Goal: Information Seeking & Learning: Learn about a topic

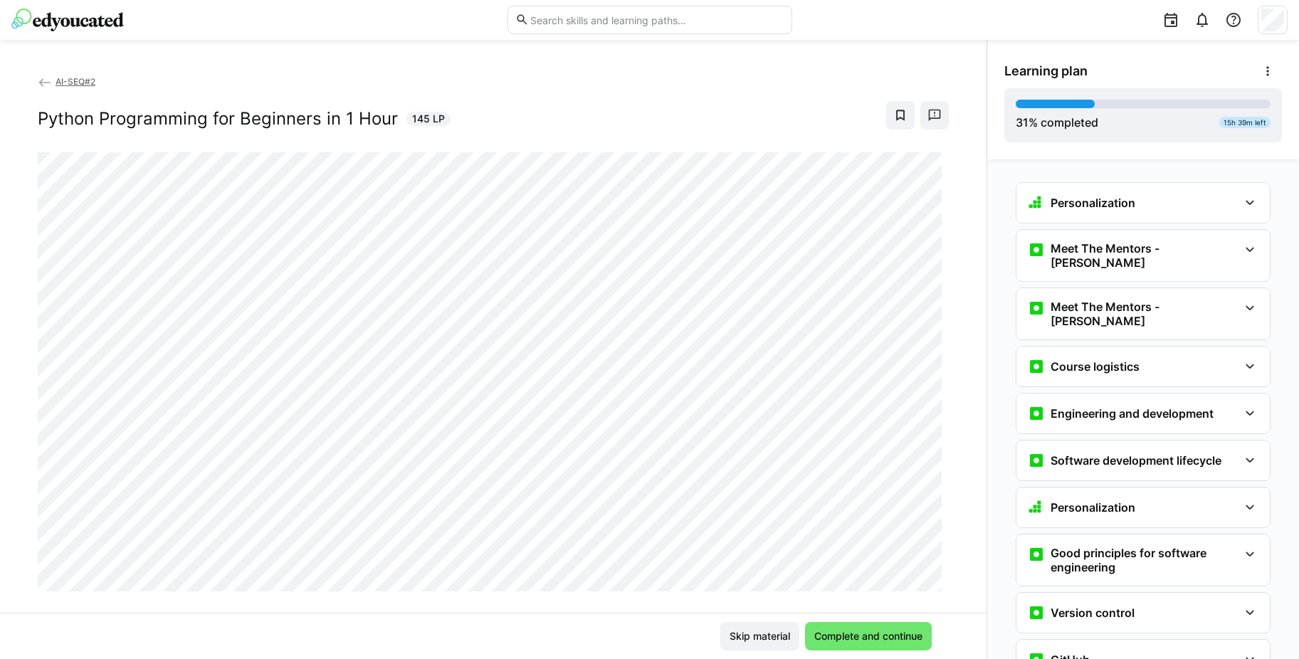
scroll to position [1058, 0]
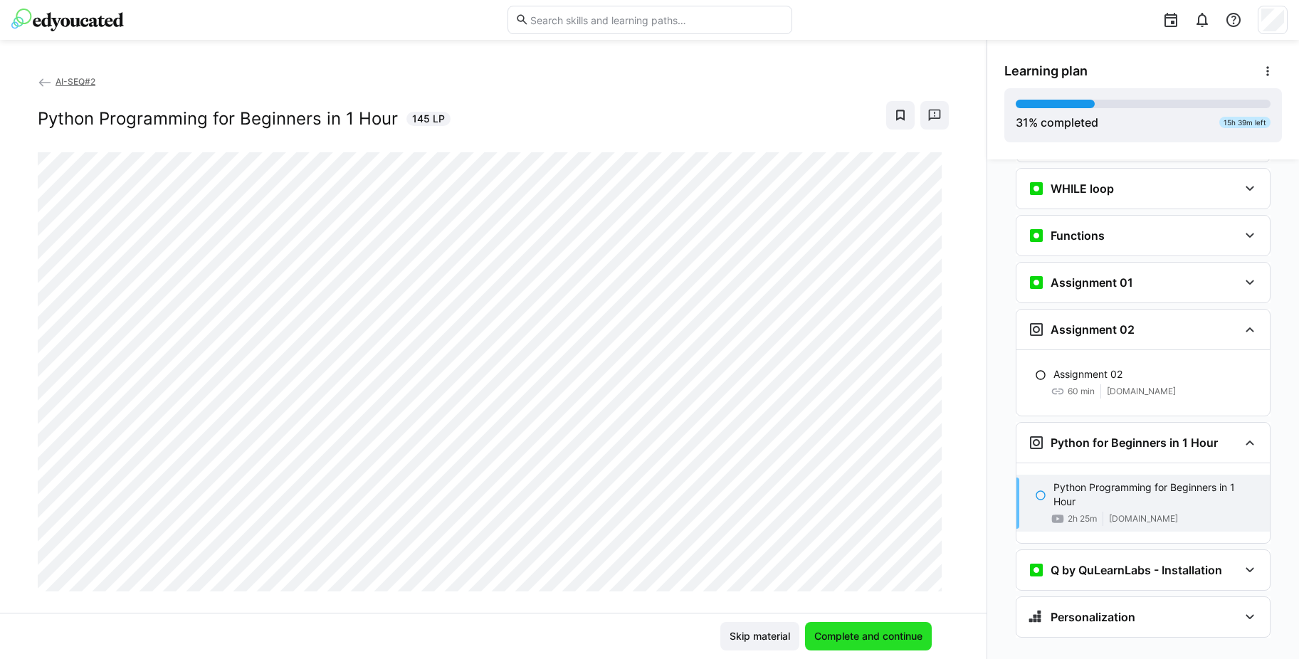
click at [893, 637] on span "Complete and continue" at bounding box center [868, 636] width 112 height 14
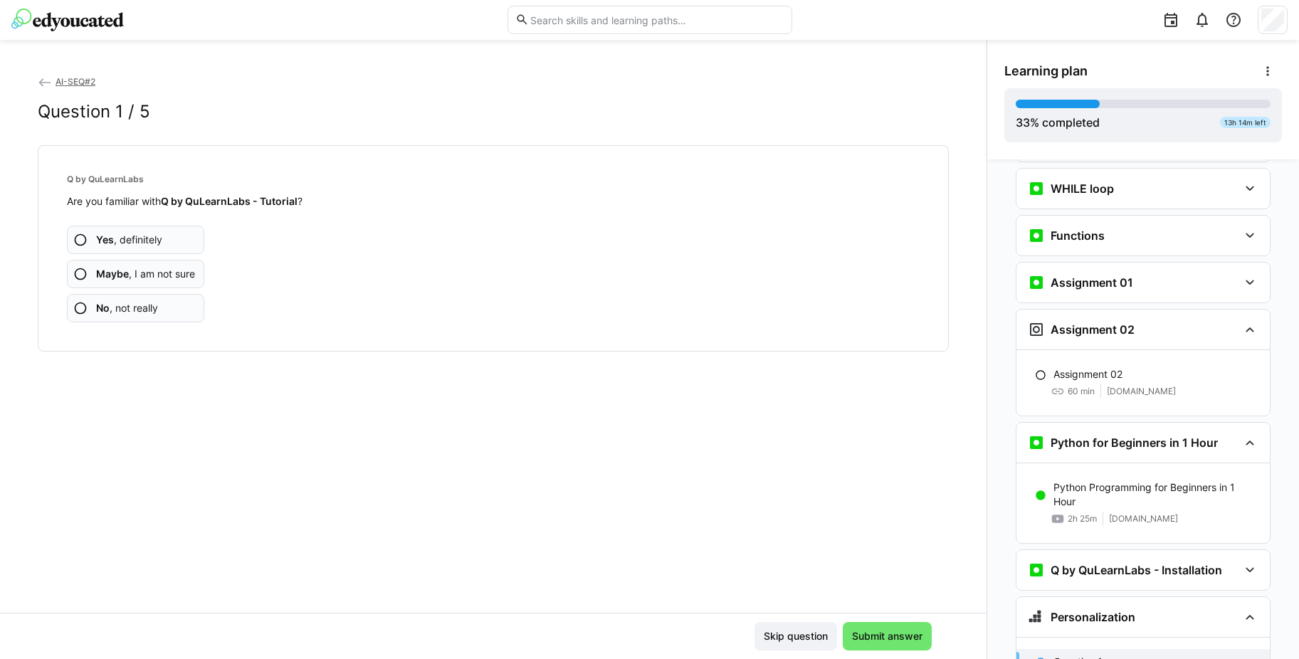
click at [166, 272] on span "Maybe , I am not sure" at bounding box center [145, 274] width 99 height 14
click at [172, 269] on span "Maybe , I am not sure" at bounding box center [145, 274] width 99 height 14
click at [171, 267] on span "Maybe , I am not sure" at bounding box center [145, 274] width 99 height 14
click at [190, 276] on span "Maybe , I am not sure" at bounding box center [145, 274] width 99 height 14
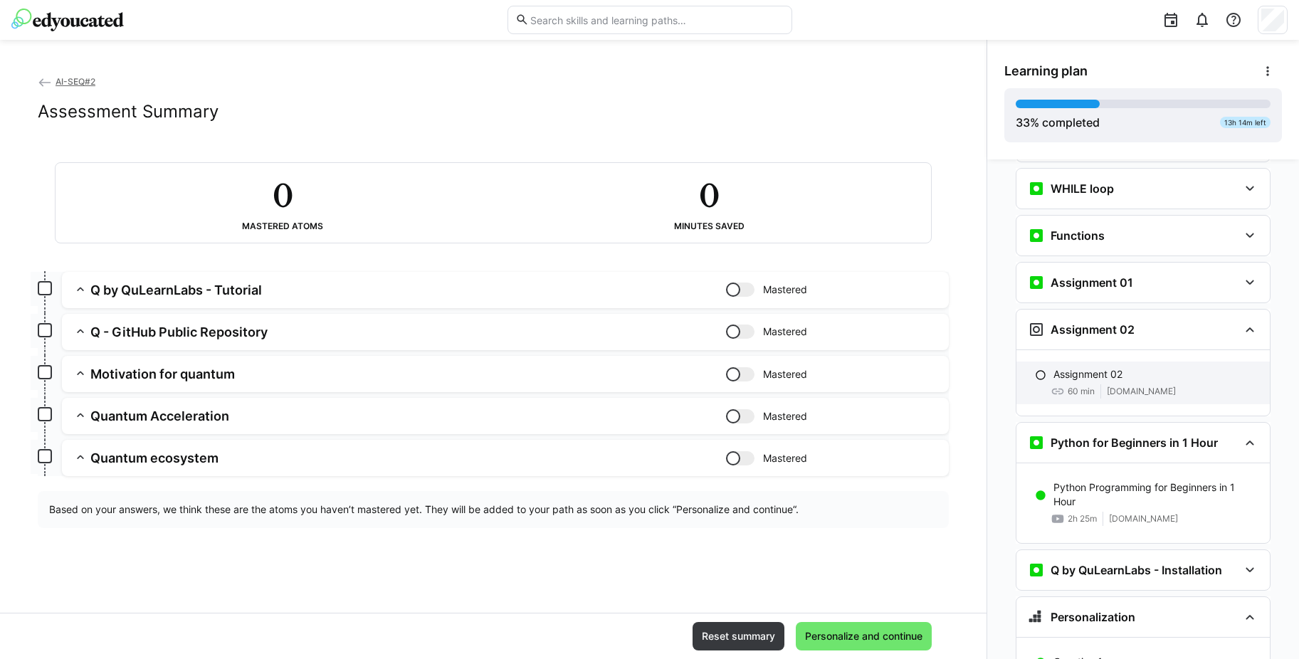
click at [1100, 367] on p "Assignment 02" at bounding box center [1087, 374] width 69 height 14
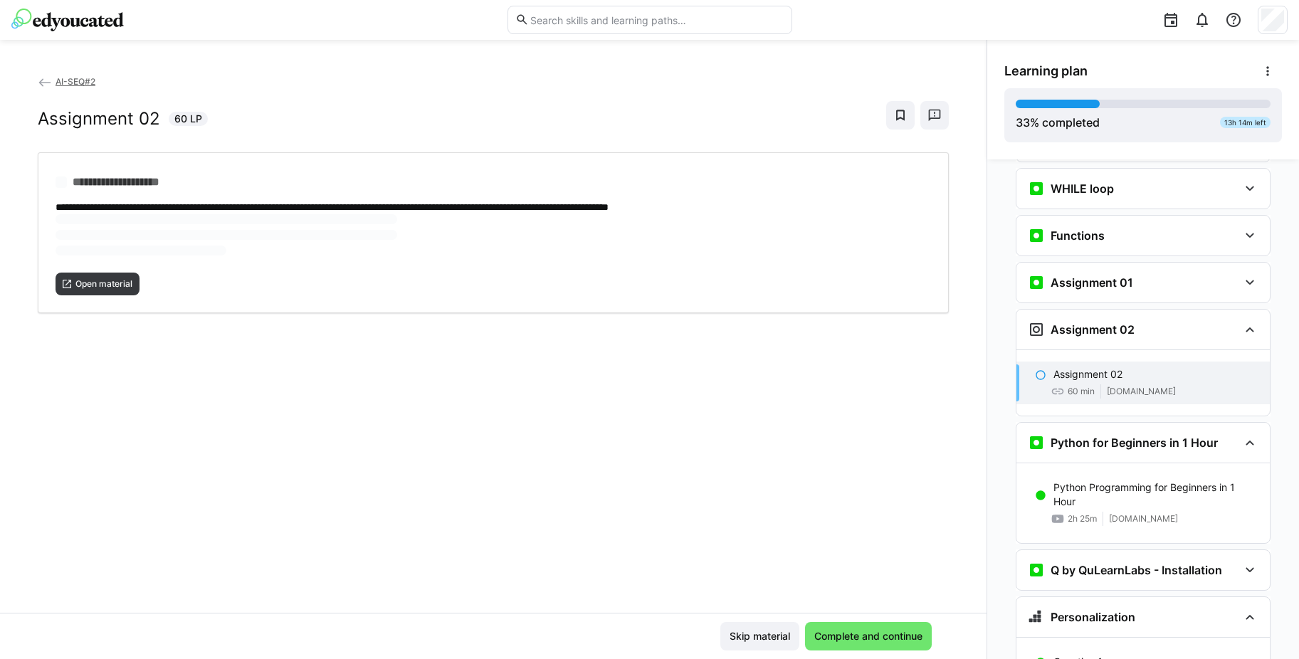
scroll to position [1184, 0]
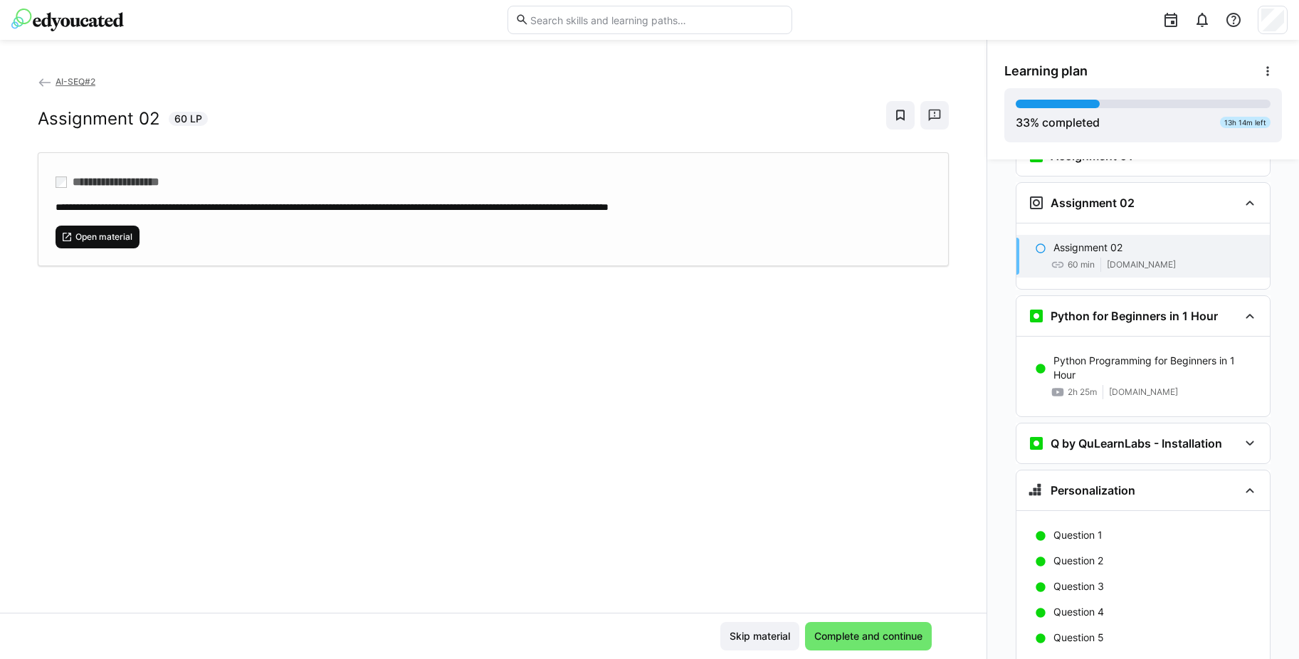
click at [107, 228] on span "Open material" at bounding box center [98, 237] width 84 height 23
click at [1146, 656] on p "Assessment summary" at bounding box center [1103, 663] width 101 height 14
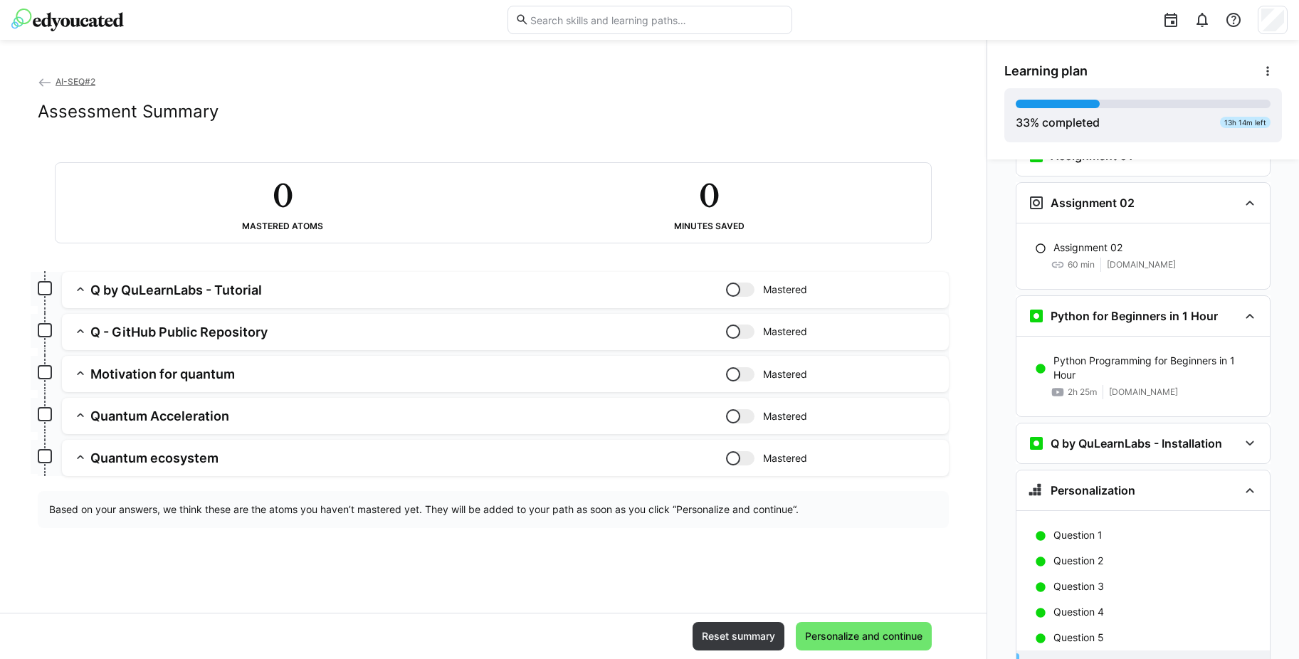
scroll to position [1235, 0]
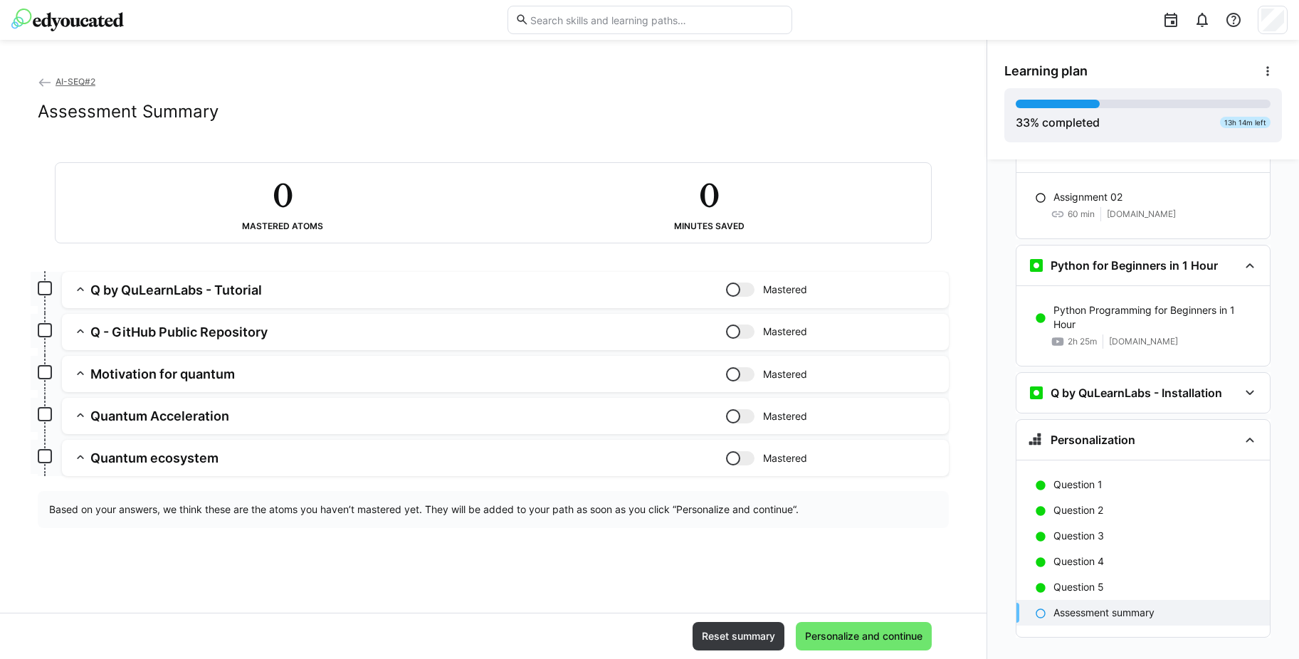
click at [150, 295] on h3 "Q by QuLearnLabs - Tutorial" at bounding box center [408, 290] width 636 height 16
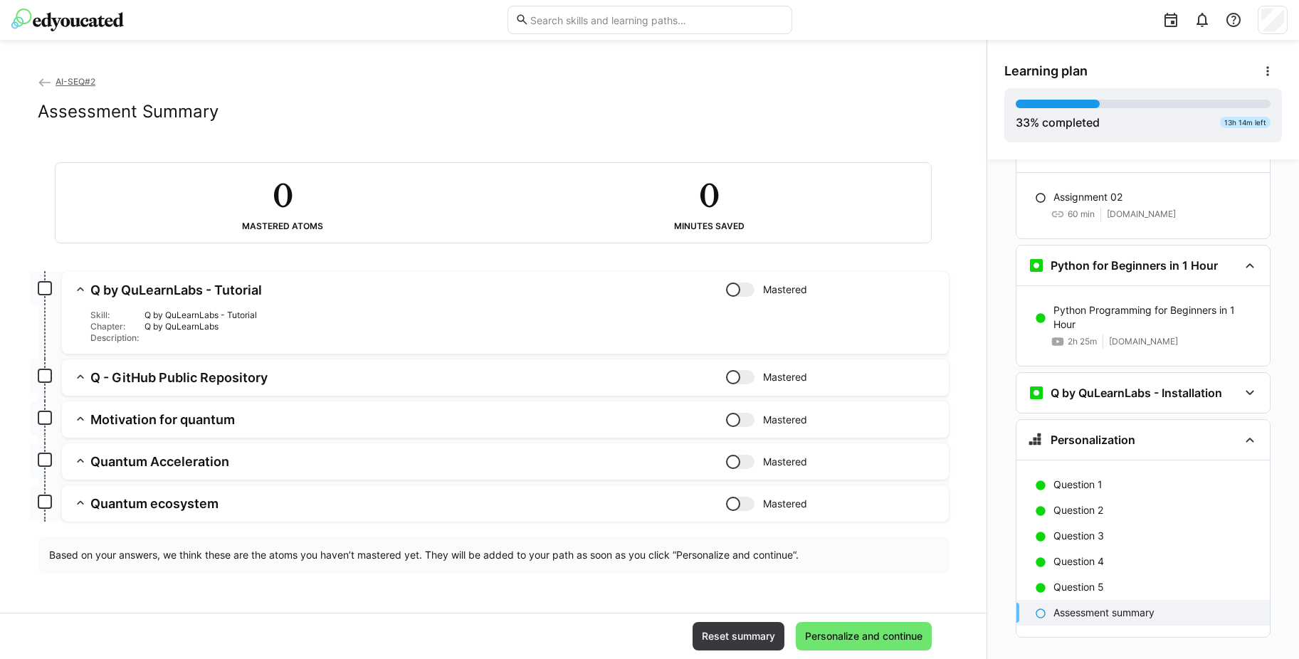
click at [154, 321] on div "Q by QuLearnLabs" at bounding box center [540, 326] width 793 height 11
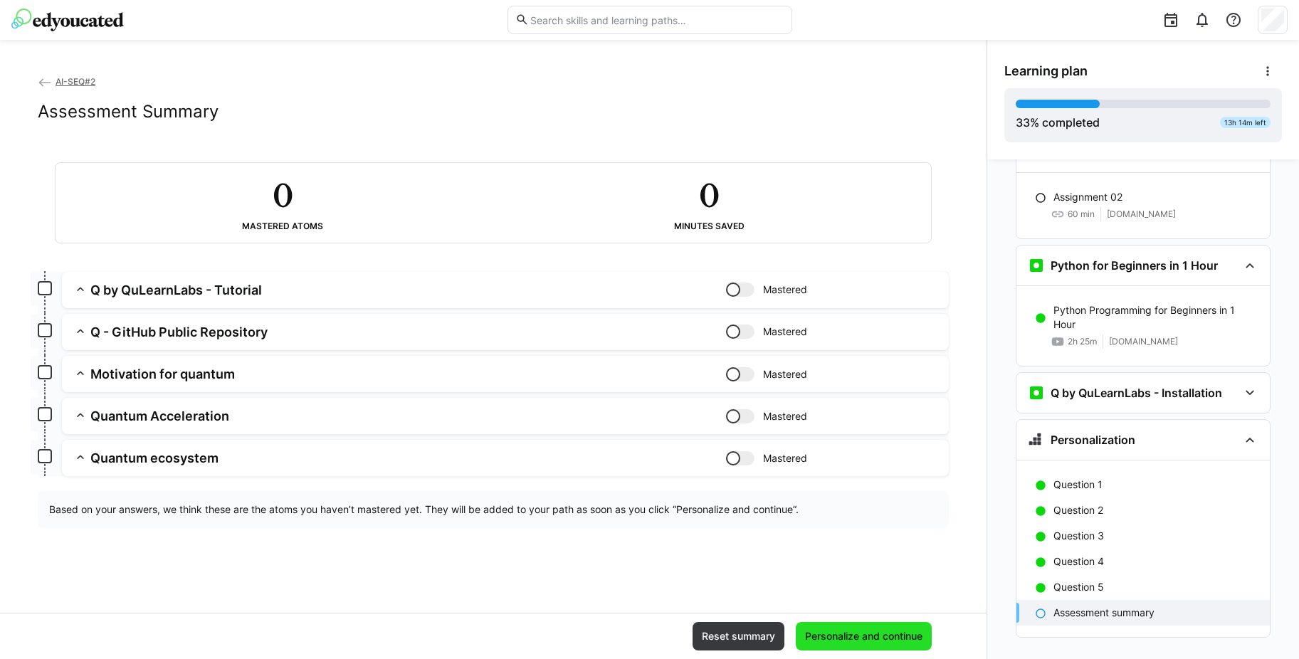
click at [884, 627] on span "Personalize and continue" at bounding box center [864, 636] width 136 height 28
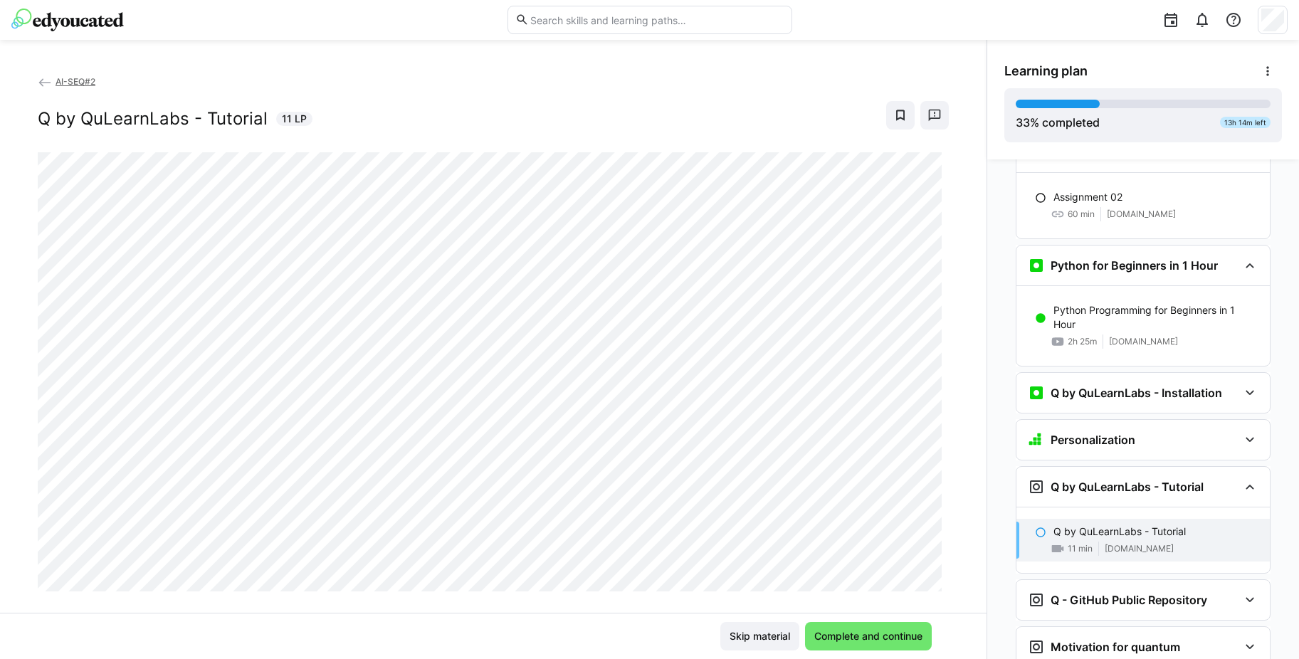
scroll to position [1517, 0]
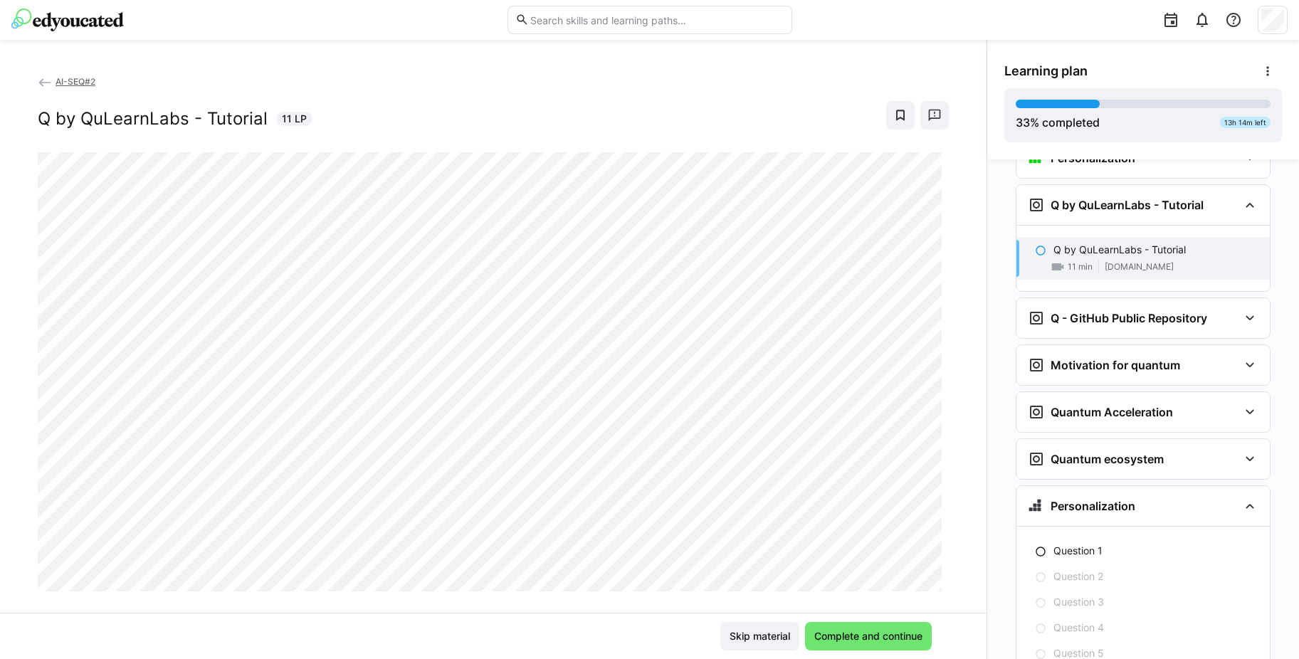
click at [70, 83] on span "AI-SEQ#2" at bounding box center [76, 81] width 40 height 11
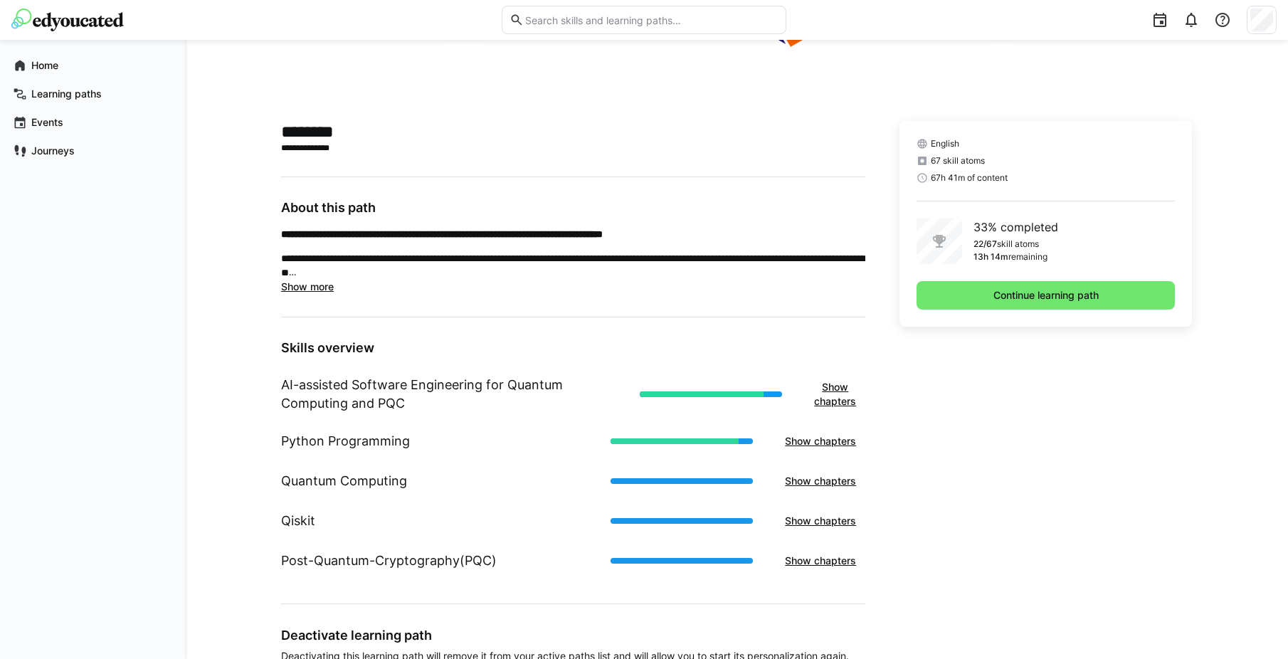
scroll to position [382, 0]
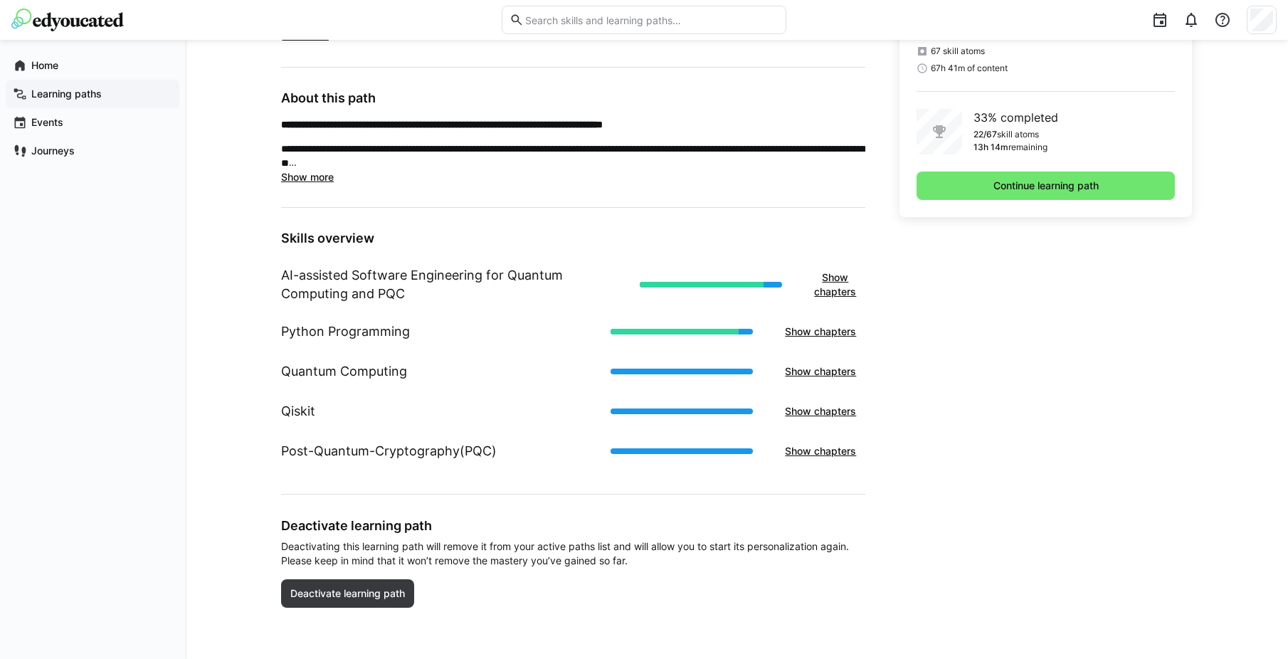
click at [0, 0] on app-navigation-label "Learning paths" at bounding box center [0, 0] width 0 height 0
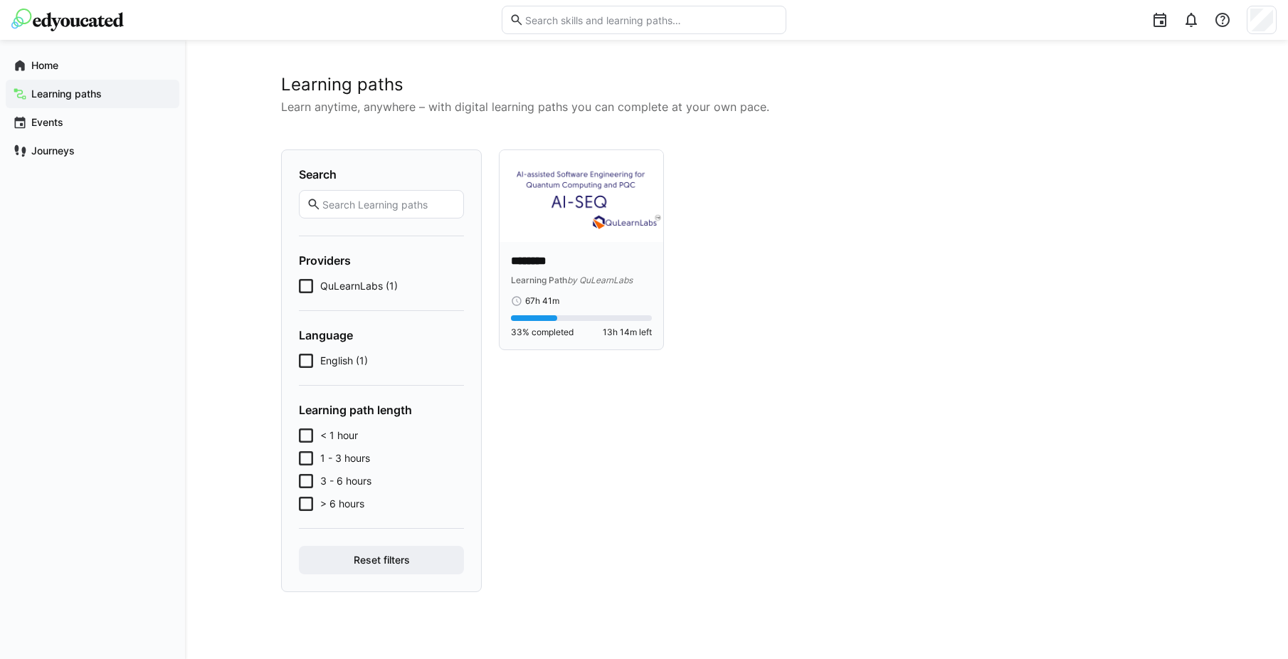
click at [573, 233] on img at bounding box center [582, 196] width 164 height 92
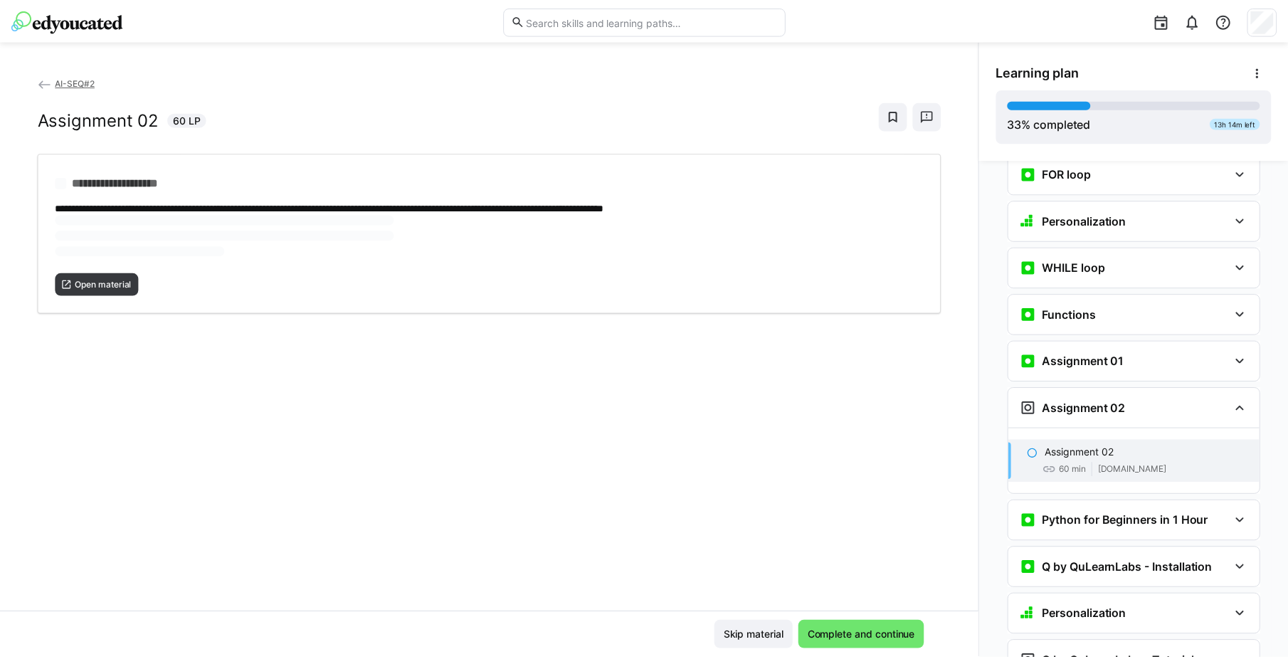
scroll to position [1184, 0]
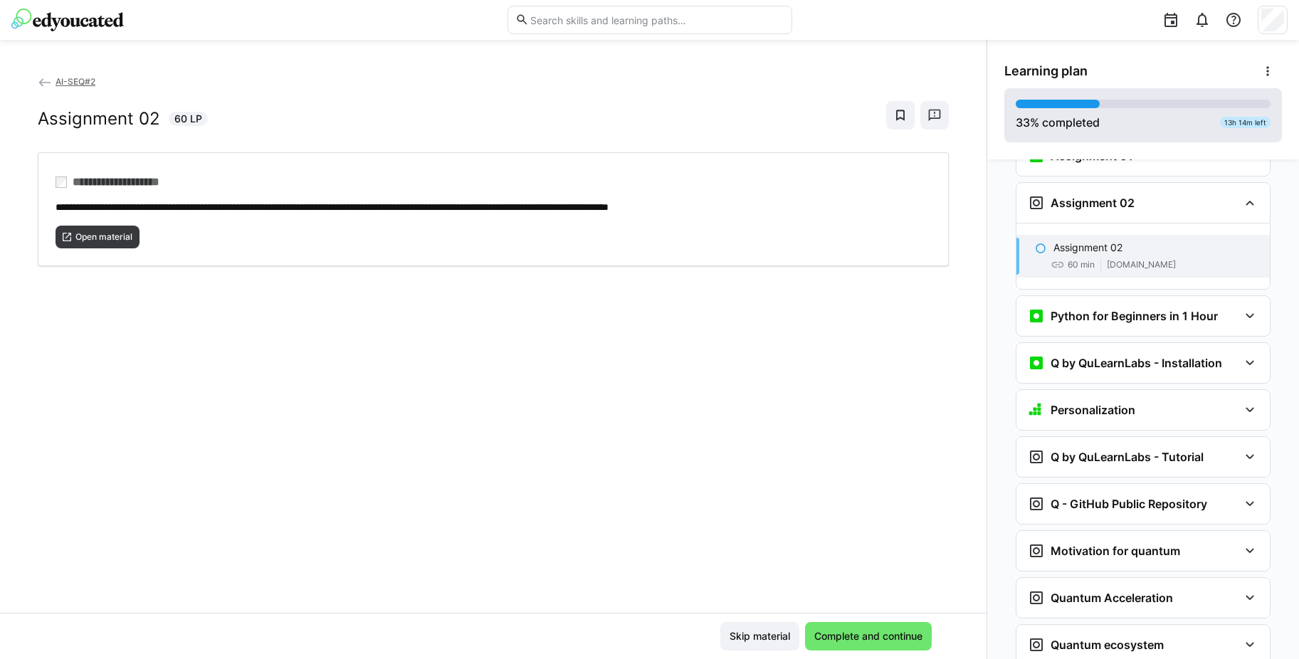
click at [1115, 122] on div "33 % completed 13h 14m left" at bounding box center [1143, 115] width 255 height 31
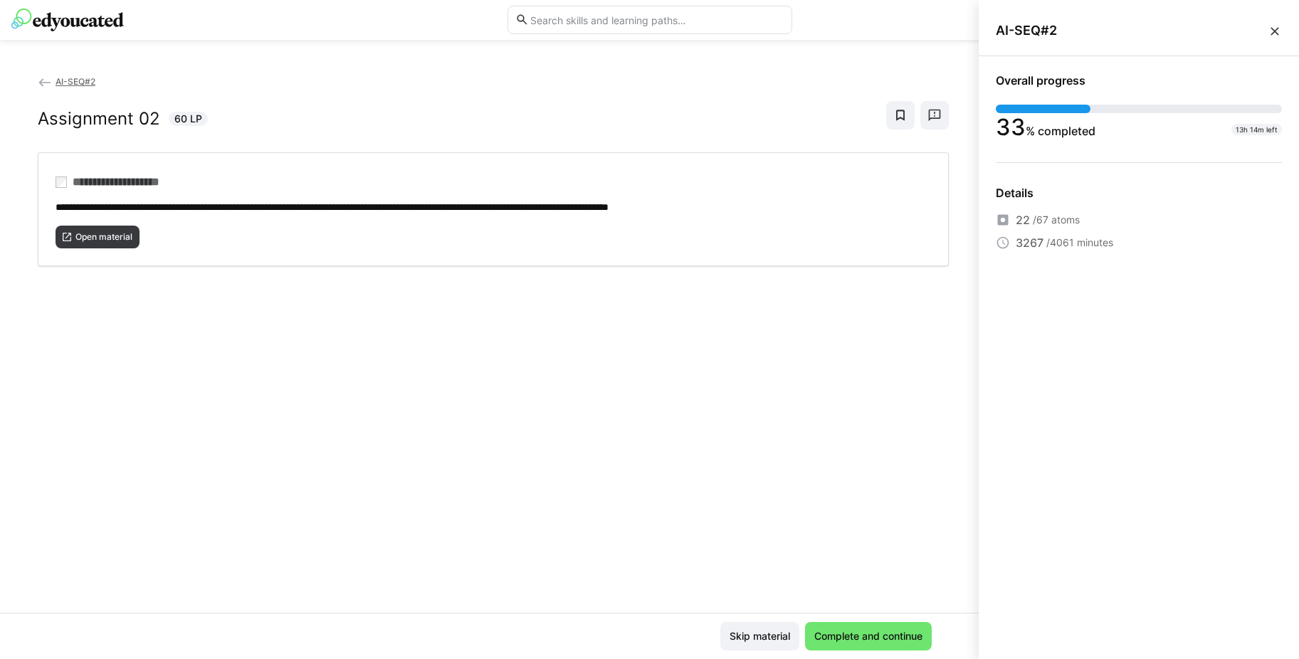
click at [66, 78] on span "AI-SEQ#2" at bounding box center [76, 81] width 40 height 11
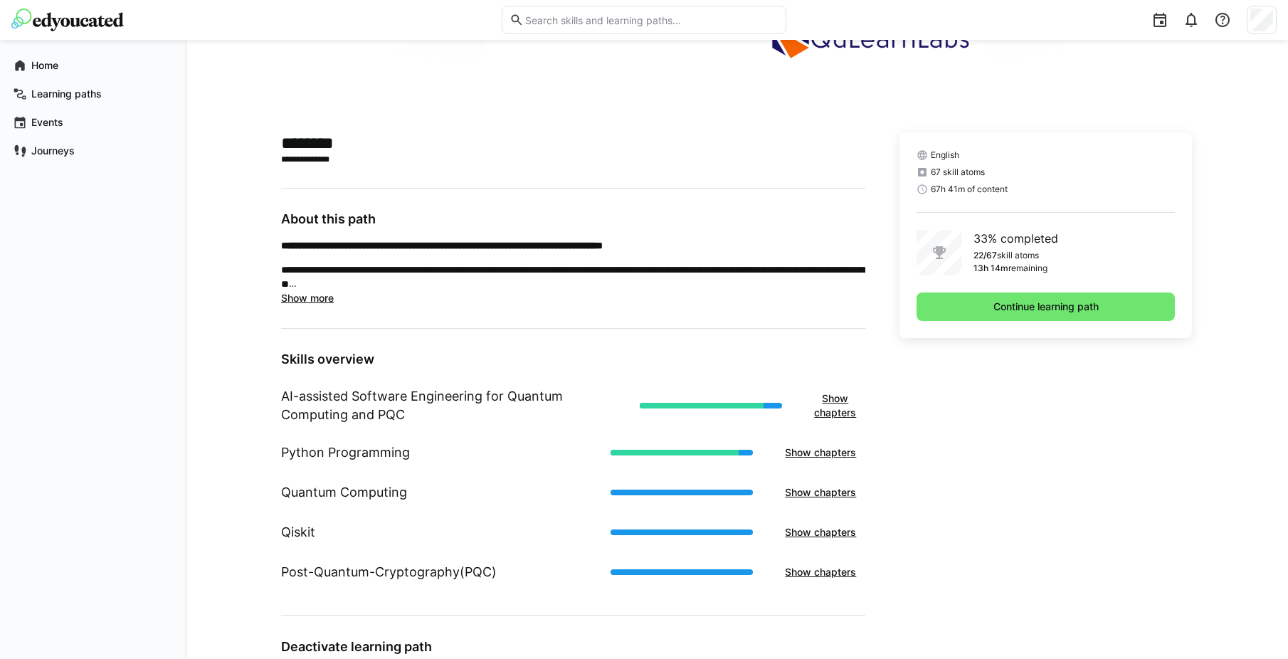
scroll to position [262, 0]
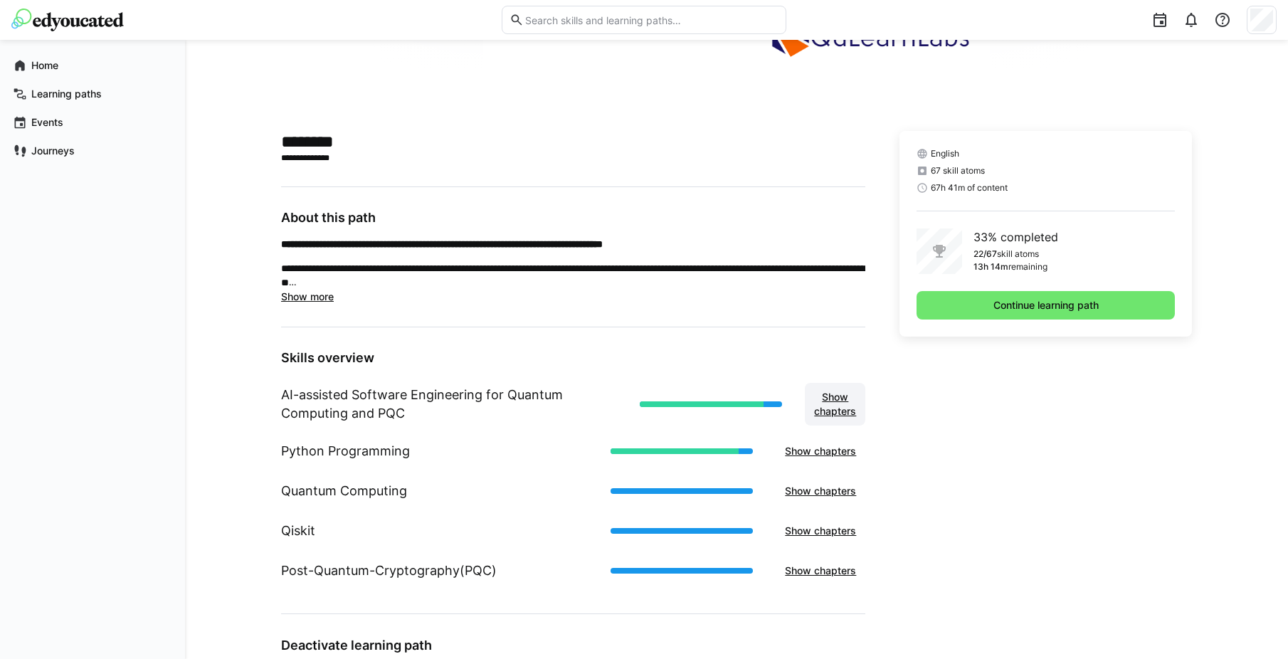
click at [840, 409] on span "Show chapters" at bounding box center [835, 404] width 46 height 28
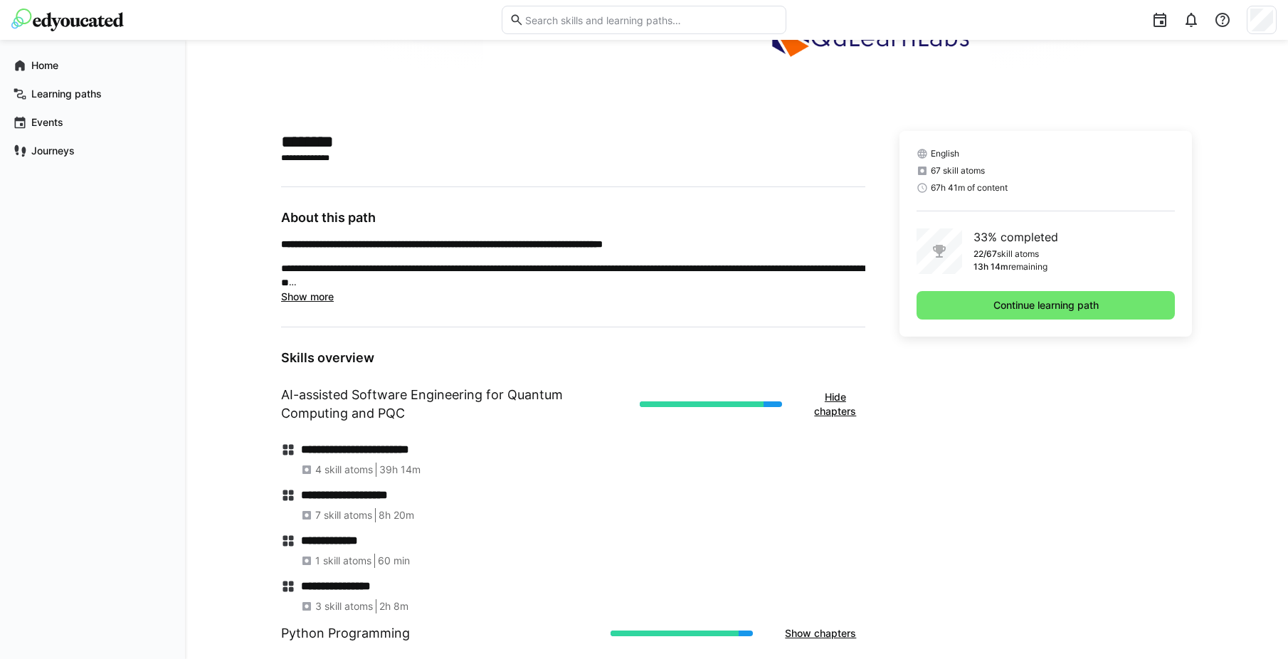
click at [350, 592] on h4 "**********" at bounding box center [583, 586] width 564 height 14
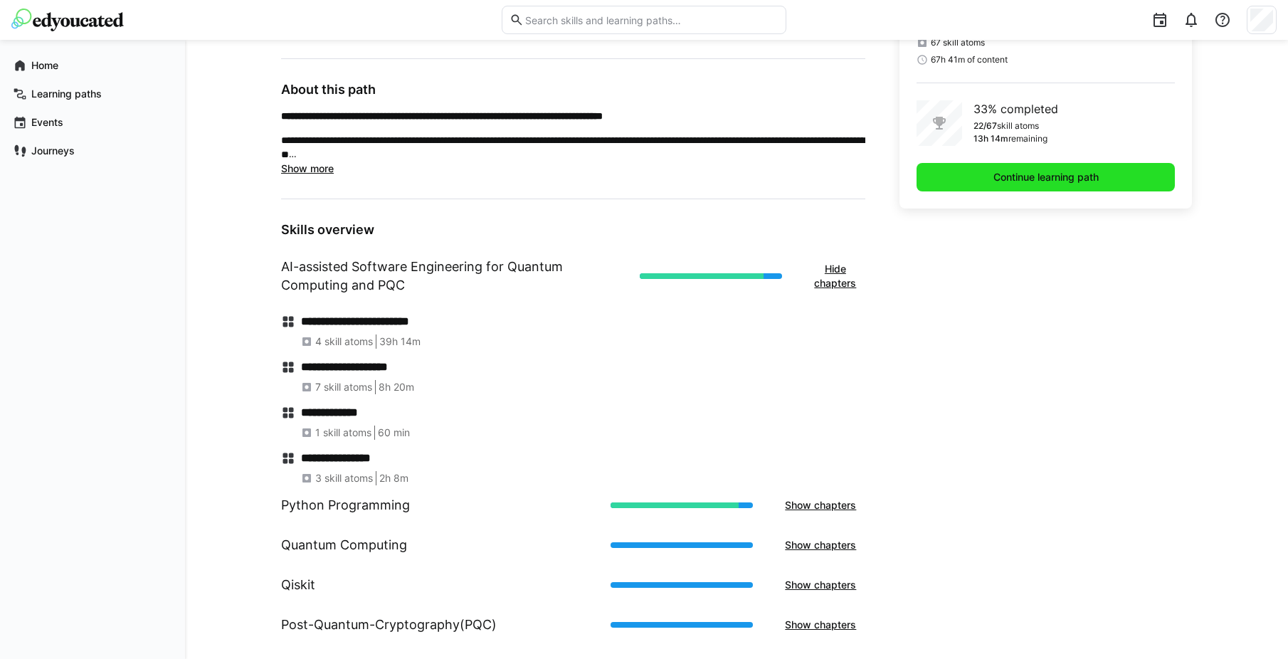
click at [1083, 181] on span "Continue learning path" at bounding box center [1046, 177] width 110 height 14
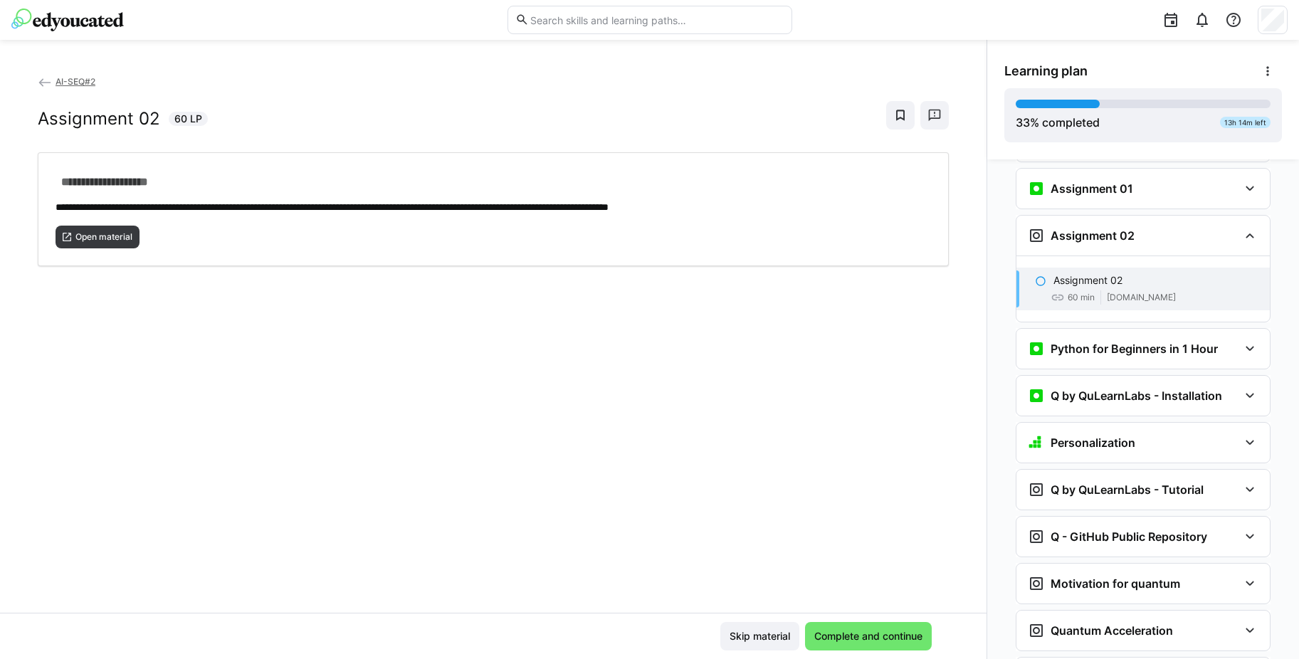
scroll to position [1184, 0]
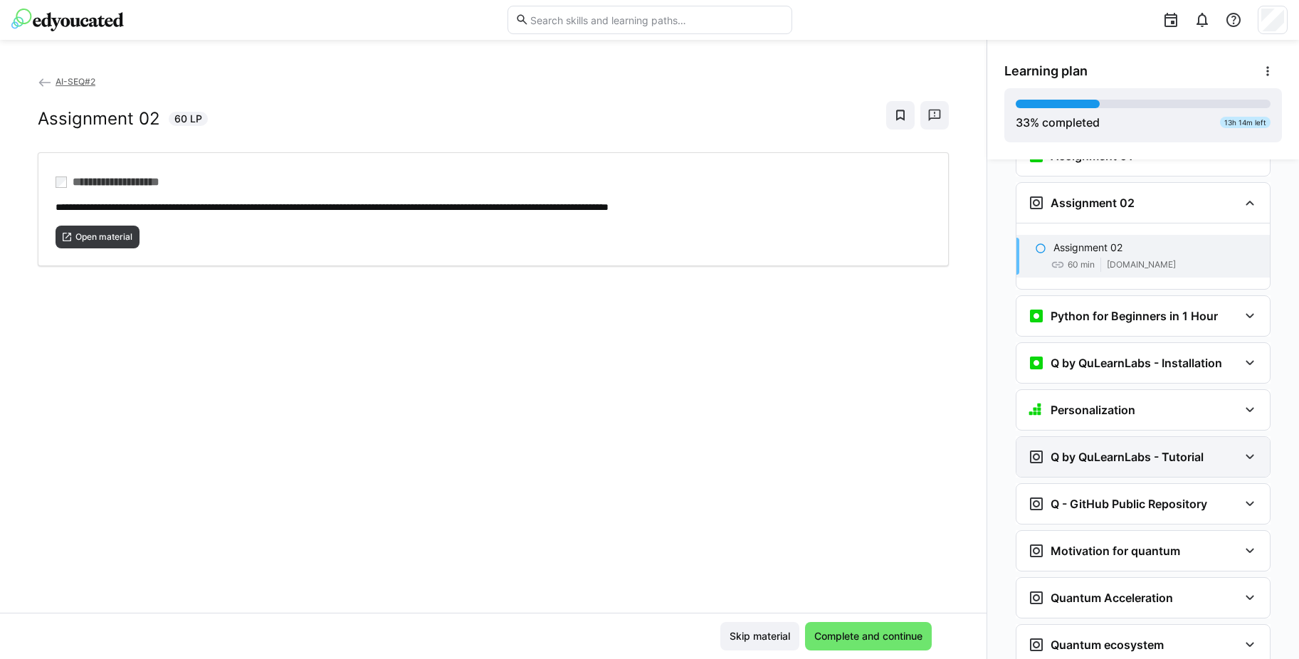
click at [1132, 450] on h3 "Q by QuLearnLabs - Tutorial" at bounding box center [1127, 457] width 153 height 14
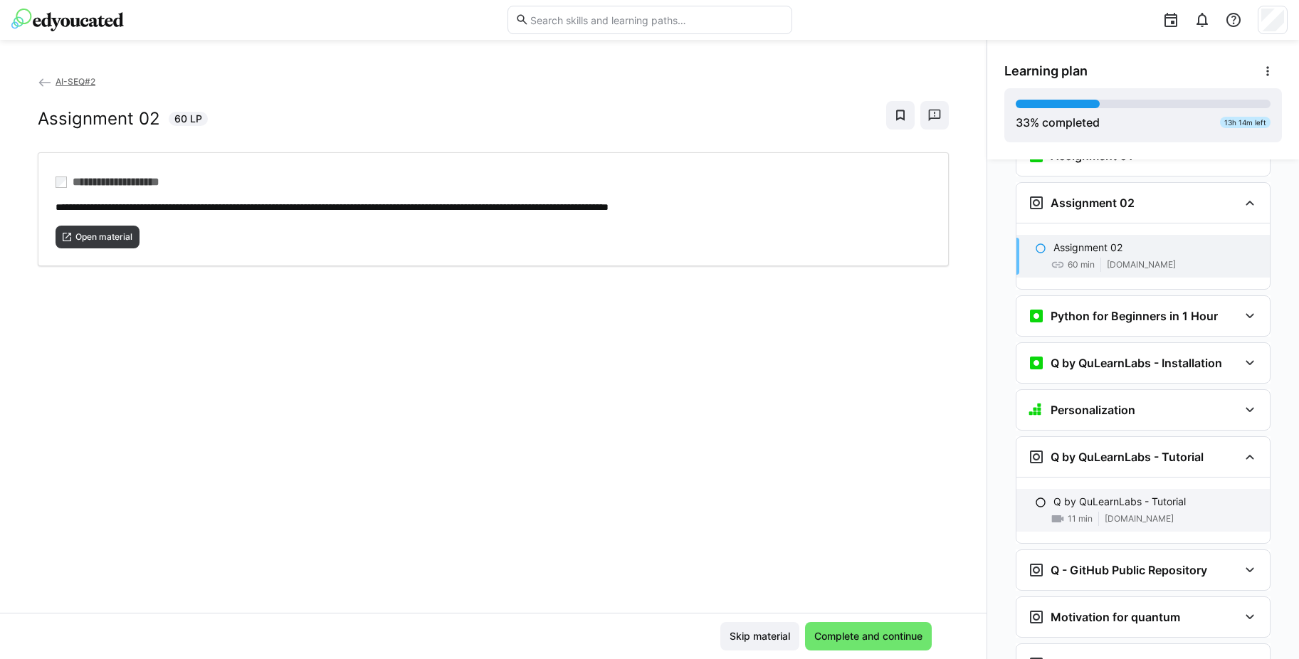
click at [1115, 513] on span "[DOMAIN_NAME]" at bounding box center [1139, 518] width 69 height 11
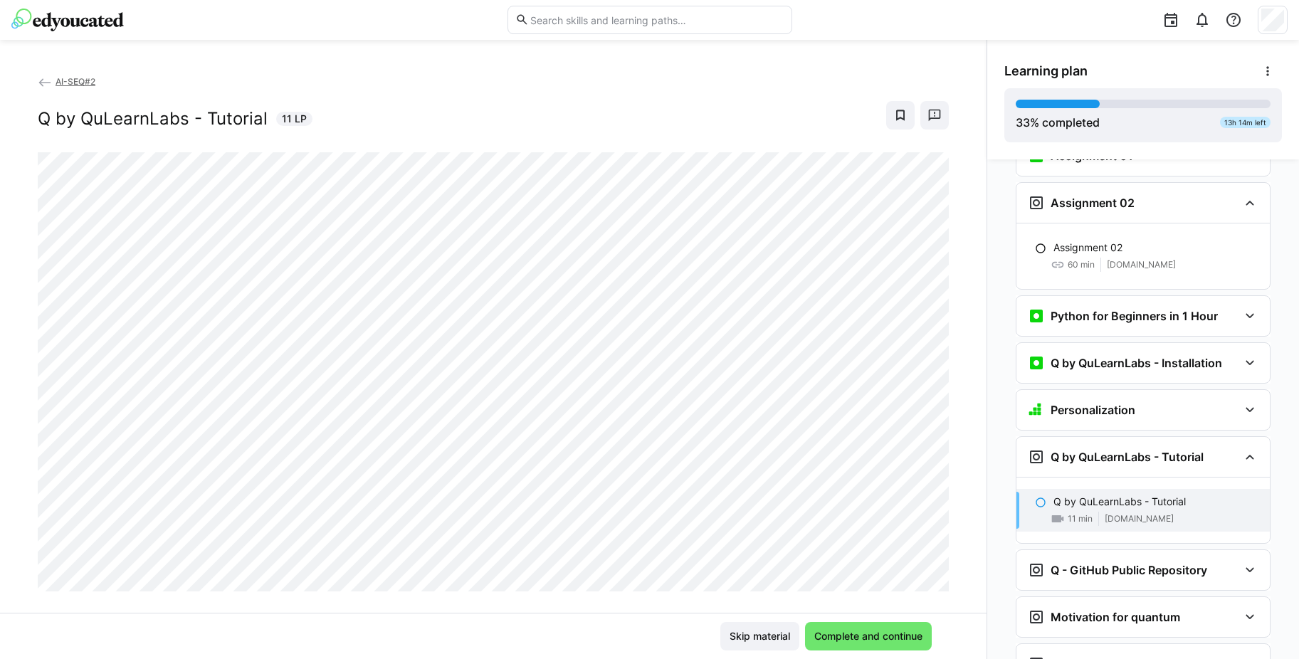
scroll to position [1325, 0]
